Goal: Task Accomplishment & Management: Use online tool/utility

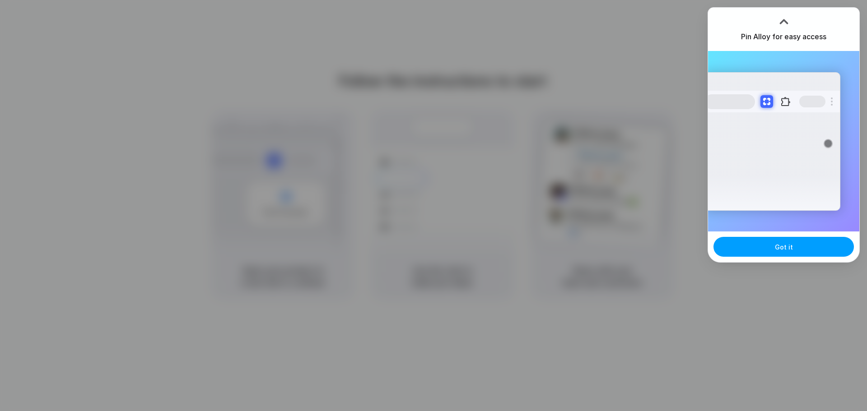
click at [770, 248] on button "Got it" at bounding box center [783, 247] width 140 height 20
